Goal: Complete application form: Complete application form

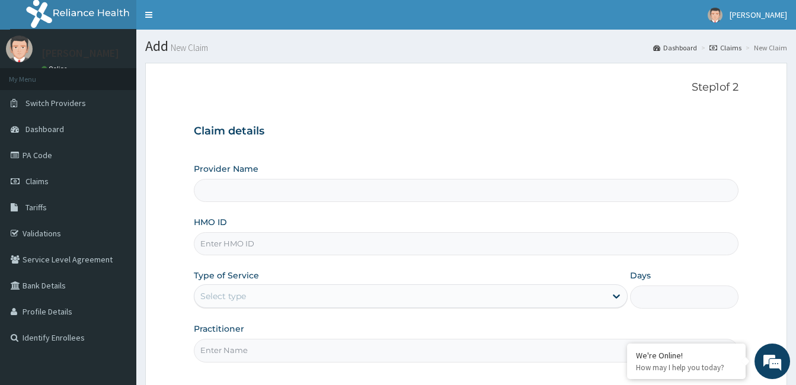
click at [315, 188] on input "Provider Name" at bounding box center [466, 190] width 544 height 23
click at [315, 187] on input "Provider Name" at bounding box center [466, 190] width 544 height 23
click at [338, 184] on input "Provider Name" at bounding box center [466, 190] width 544 height 23
click at [536, 194] on input "Provider Name" at bounding box center [466, 190] width 544 height 23
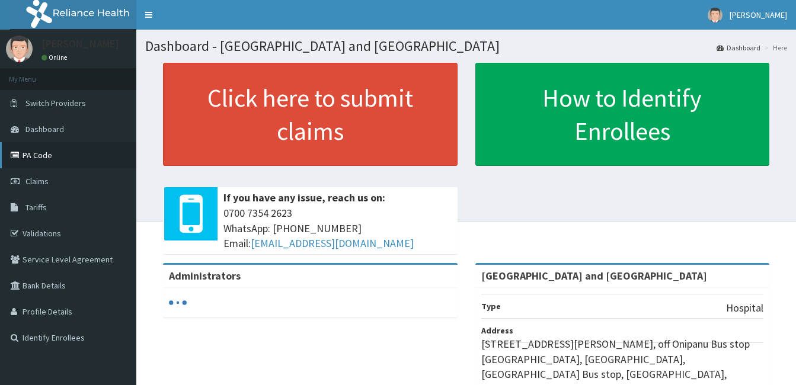
click at [31, 156] on link "PA Code" at bounding box center [68, 155] width 136 height 26
